Goal: Complete application form

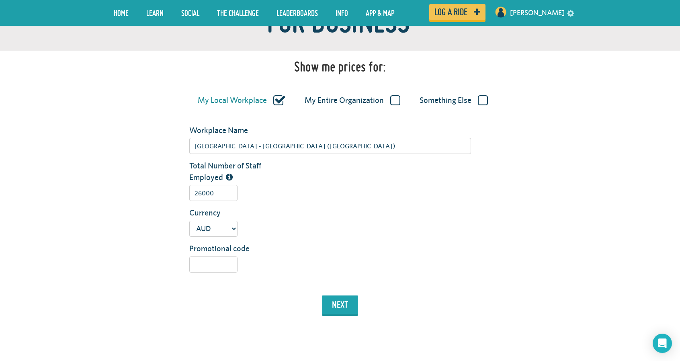
scroll to position [152, 0]
click at [385, 99] on label "My Entire Organization" at bounding box center [353, 100] width 96 height 10
click at [0, 0] on input "My Entire Organization" at bounding box center [0, 0] width 0 height 0
type input "[GEOGRAPHIC_DATA]"
type input "30000"
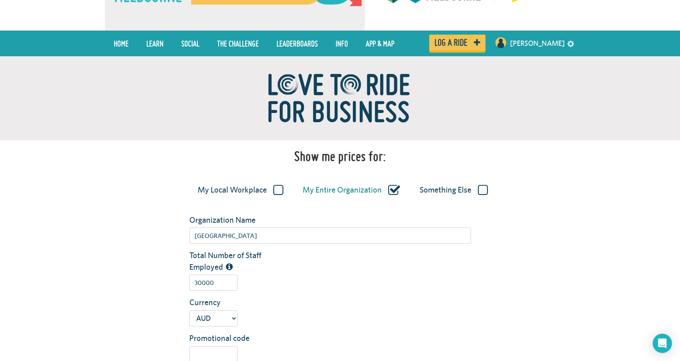
scroll to position [62, 0]
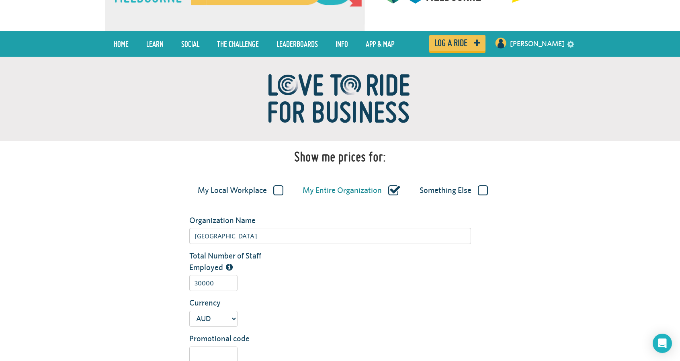
click at [270, 195] on label "My Local Workplace" at bounding box center [241, 190] width 86 height 10
click at [0, 0] on input "My Local Workplace" at bounding box center [0, 0] width 0 height 0
type input "[GEOGRAPHIC_DATA] - [GEOGRAPHIC_DATA] ([GEOGRAPHIC_DATA])"
type input "26000"
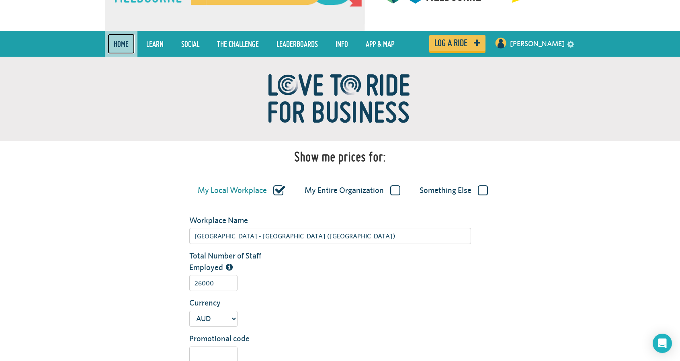
click at [123, 37] on link "Home" at bounding box center [121, 44] width 27 height 20
